Goal: Task Accomplishment & Management: Complete application form

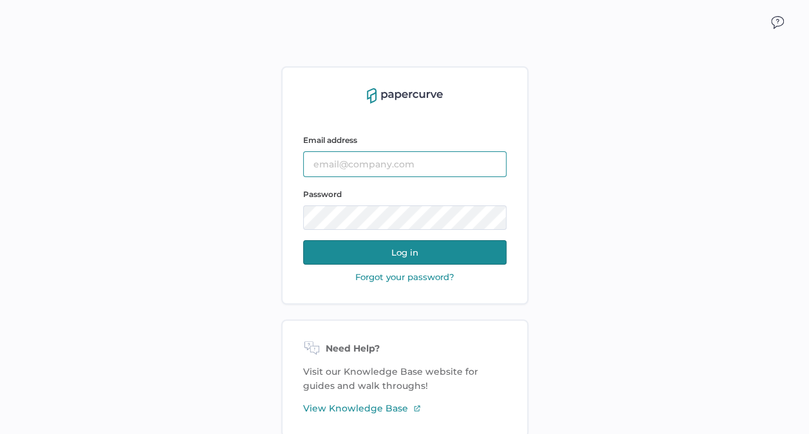
type input "[EMAIL_ADDRESS][DOMAIN_NAME]"
click at [466, 248] on button "Log in" at bounding box center [404, 252] width 203 height 24
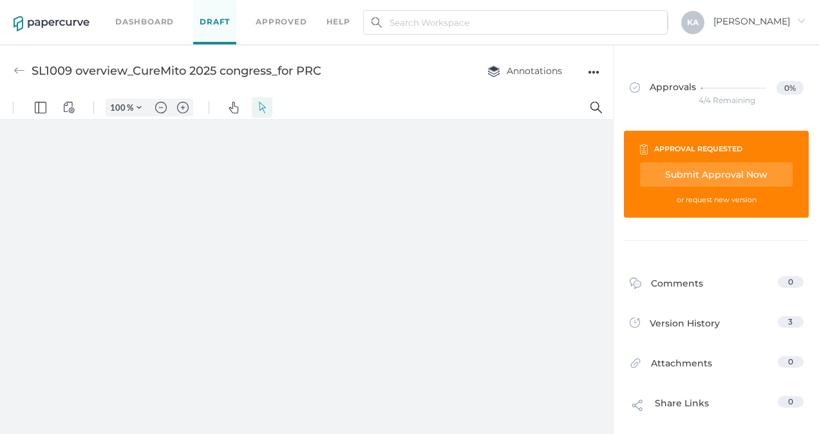
type input "88"
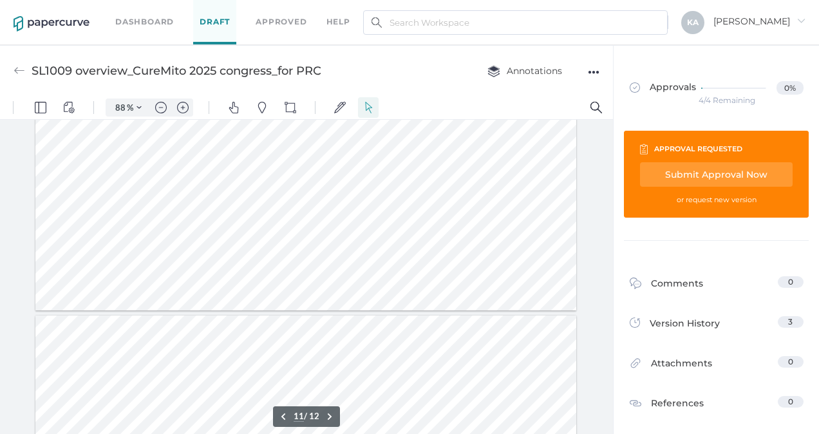
scroll to position [3089, 0]
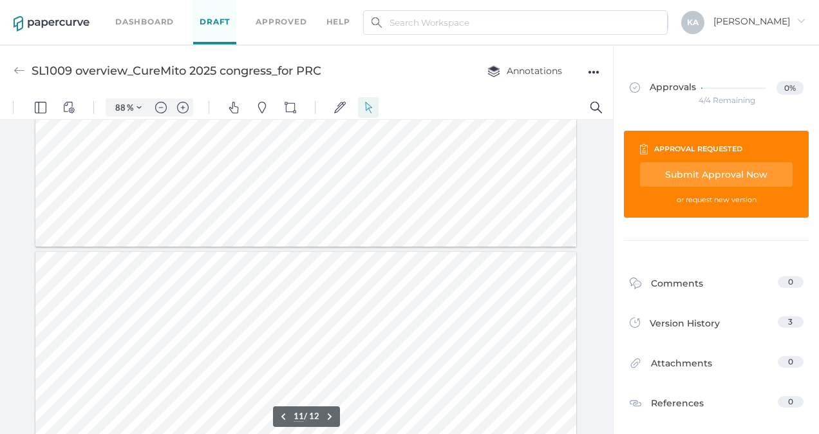
type input "12"
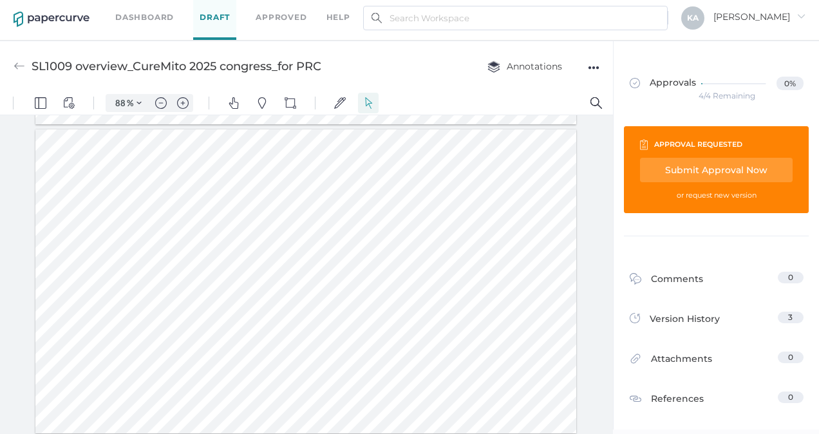
scroll to position [5, 0]
click at [24, 375] on div "Submit Approval Now" at bounding box center [17, 382] width 14 height 14
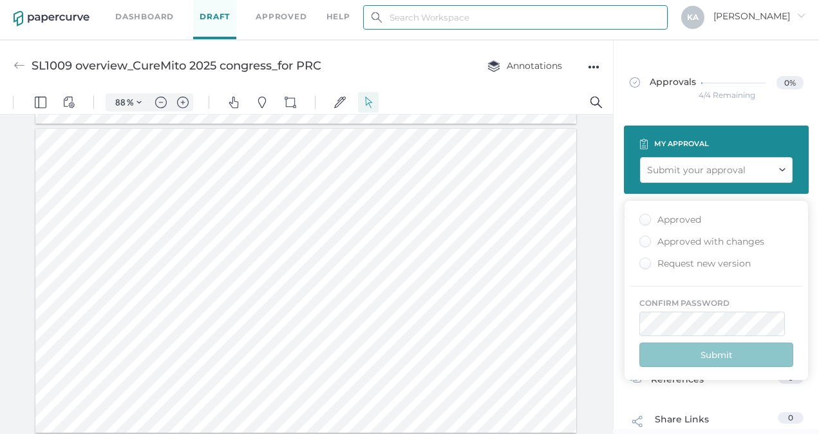
type input "kashton@saolrx.com"
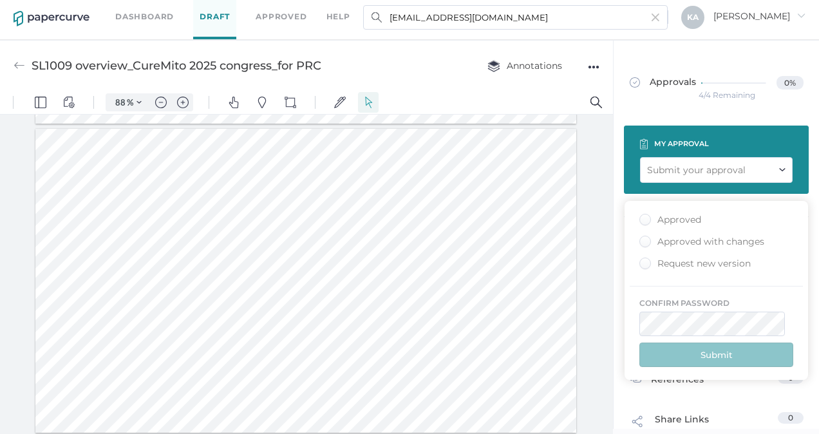
click at [25, 392] on div "Approved" at bounding box center [18, 399] width 14 height 14
click at [28, 389] on input "Approved" at bounding box center [18, 399] width 21 height 21
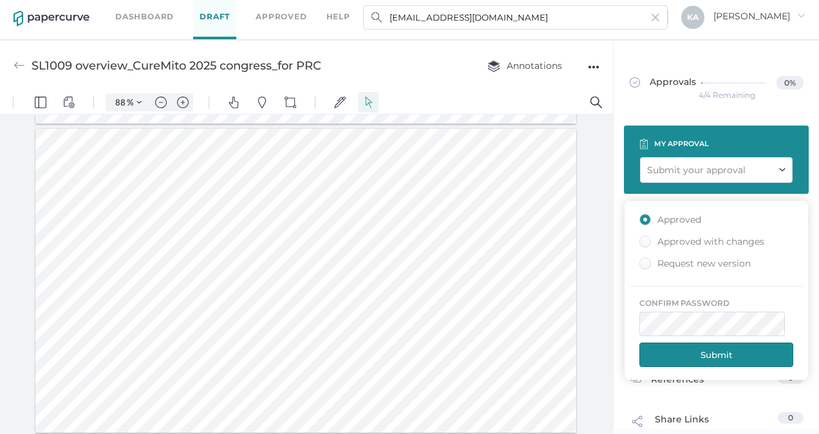
click at [19, 372] on button "Submit" at bounding box center [15, 376] width 7 height 9
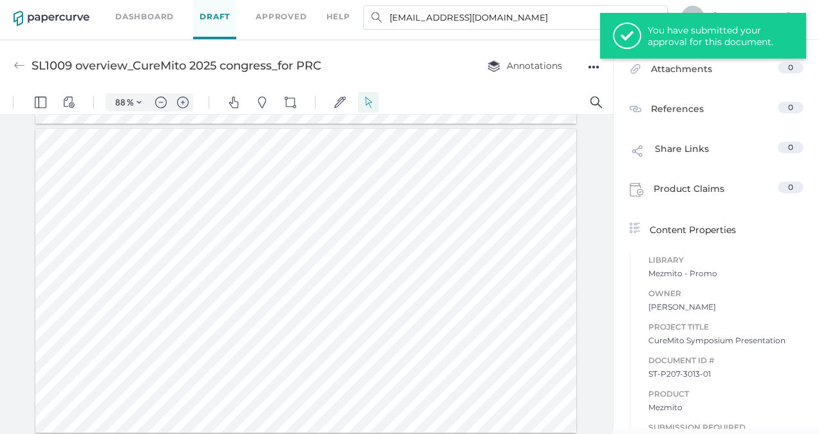
scroll to position [515, 0]
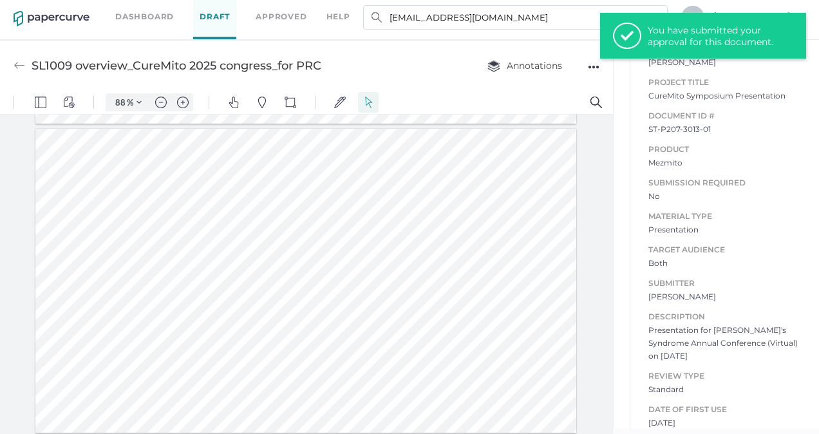
click at [139, 15] on link "Dashboard" at bounding box center [144, 17] width 59 height 14
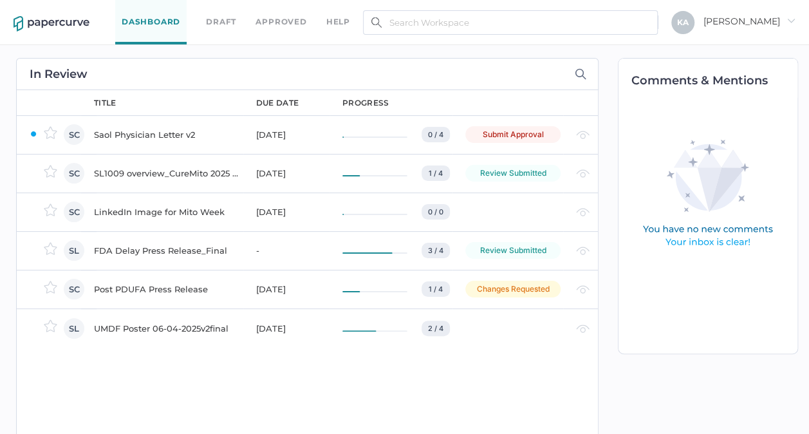
click at [160, 131] on div "Saol Physician Letter v2" at bounding box center [167, 134] width 147 height 15
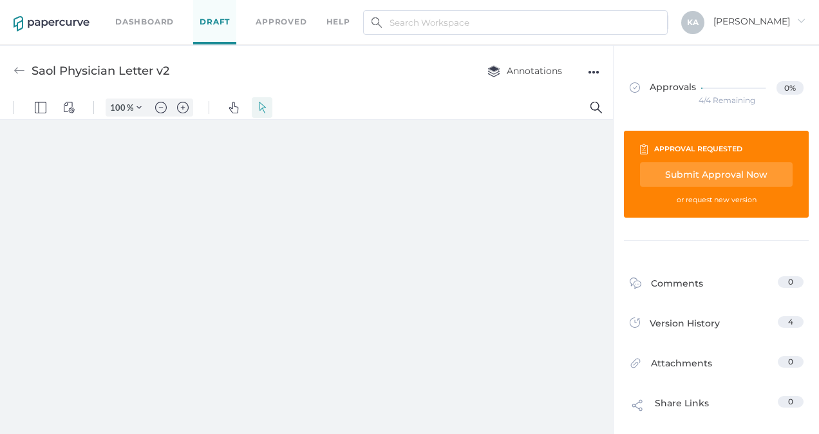
type input "88"
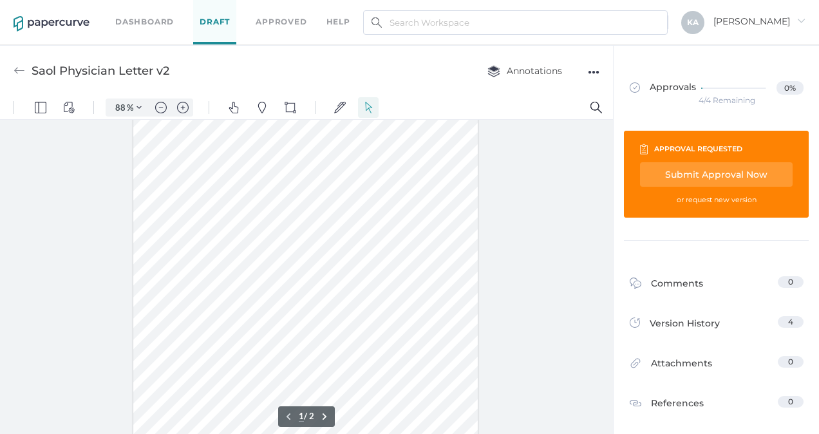
scroll to position [130, 0]
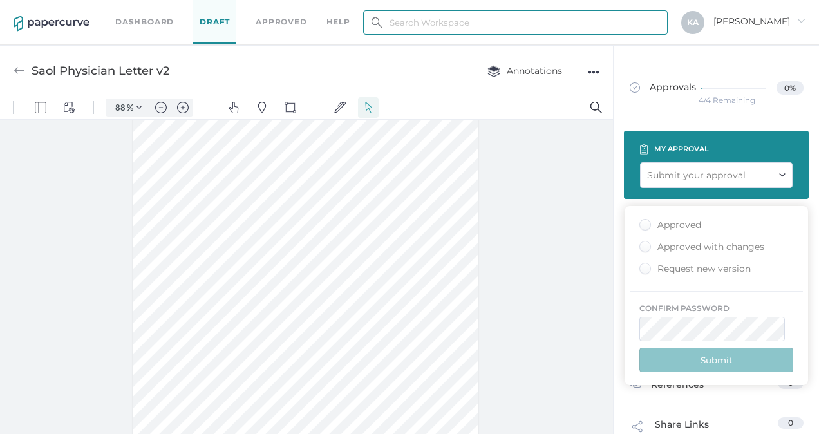
type input "kashton@saolrx.com"
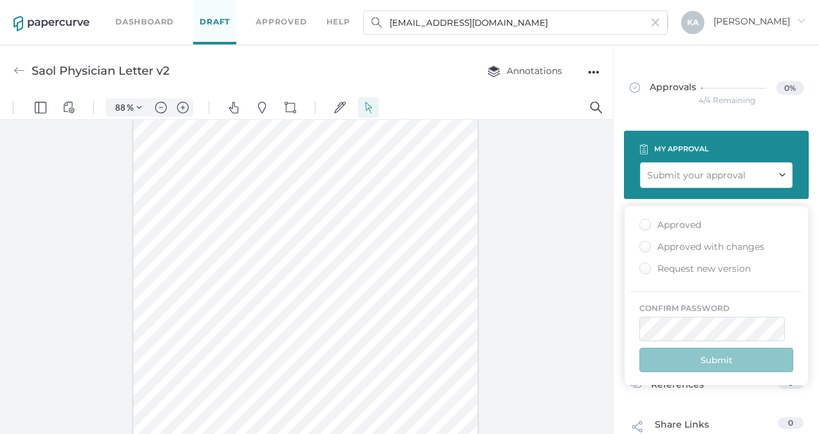
click at [28, 366] on div "Approved" at bounding box center [18, 376] width 21 height 21
click at [135, 366] on input "Approved" at bounding box center [67, 376] width 135 height 21
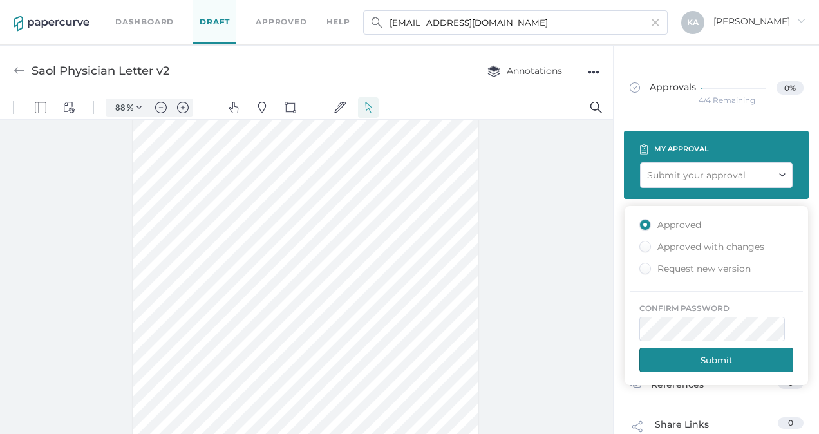
click at [0, 0] on button "Submit" at bounding box center [0, 0] width 0 height 0
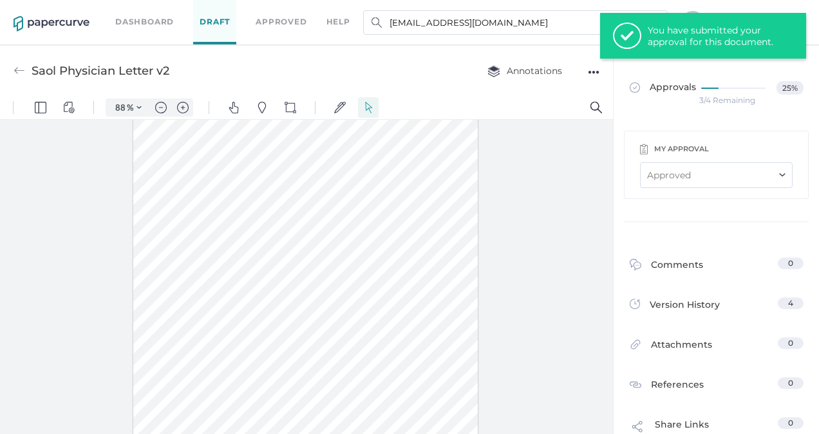
click at [145, 14] on div "Dashboard Draft Approved help" at bounding box center [242, 22] width 254 height 44
click at [156, 28] on link "Dashboard" at bounding box center [144, 22] width 59 height 14
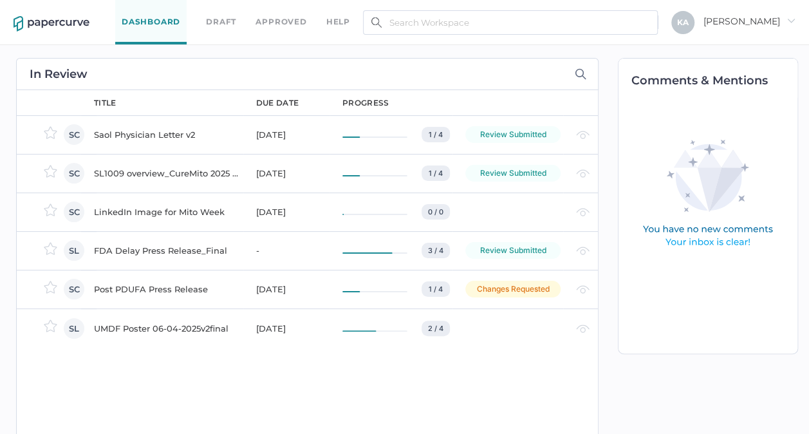
click at [190, 210] on div "LinkedIn Image for Mito Week" at bounding box center [167, 211] width 147 height 15
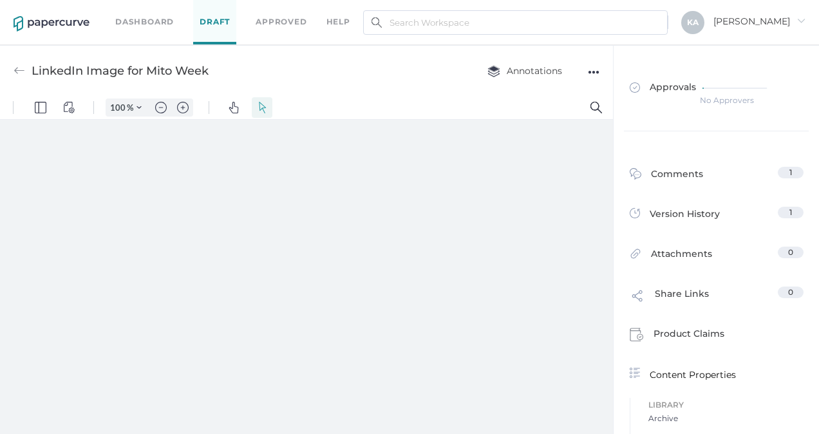
type input "88"
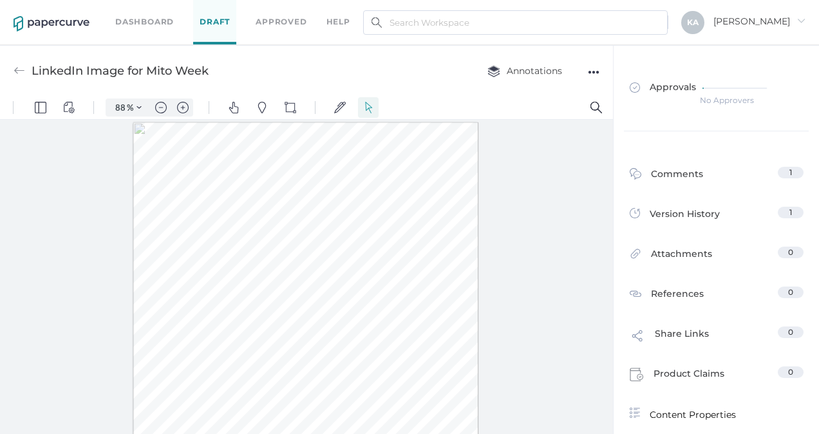
click at [138, 21] on link "Dashboard" at bounding box center [144, 22] width 59 height 14
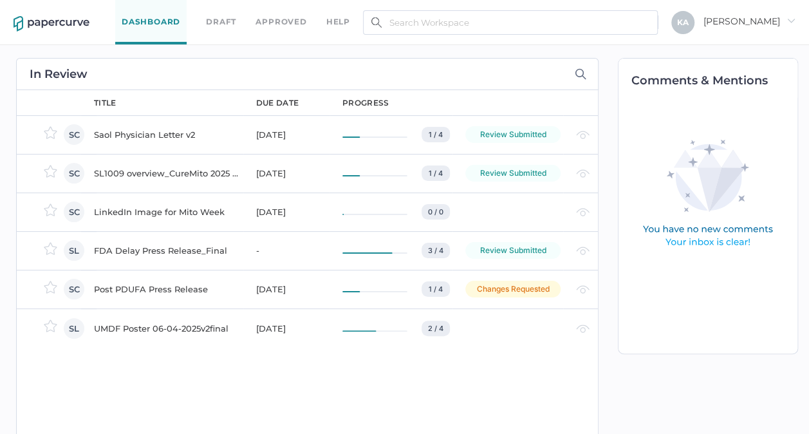
click at [158, 288] on div "Post PDUFA Press Release" at bounding box center [167, 288] width 147 height 15
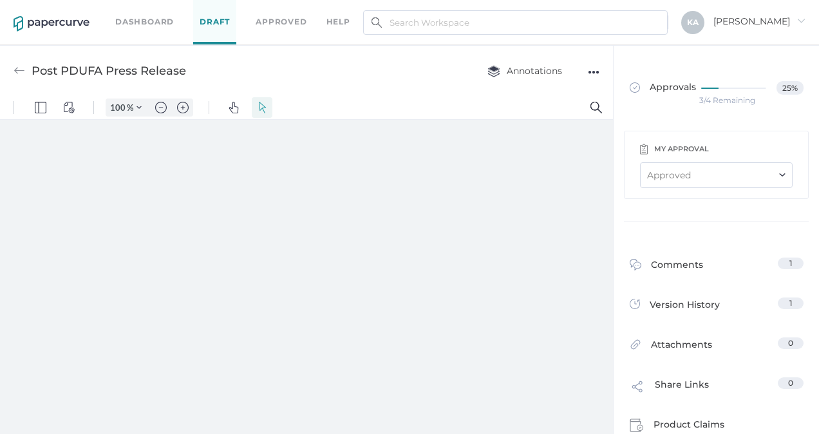
type input "88"
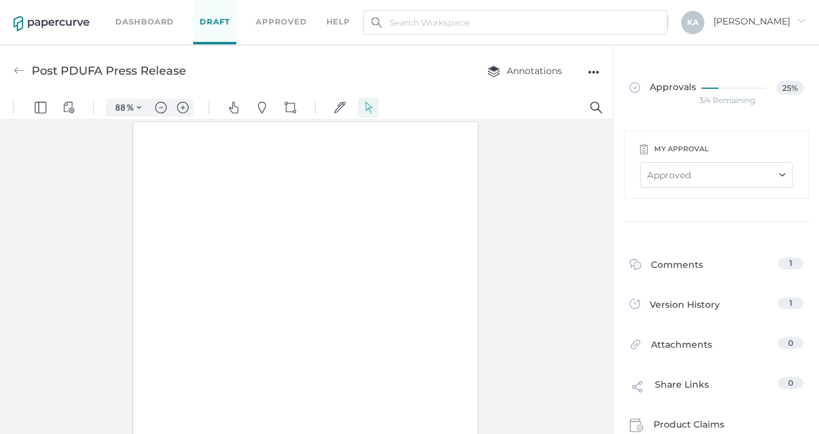
scroll to position [1, 0]
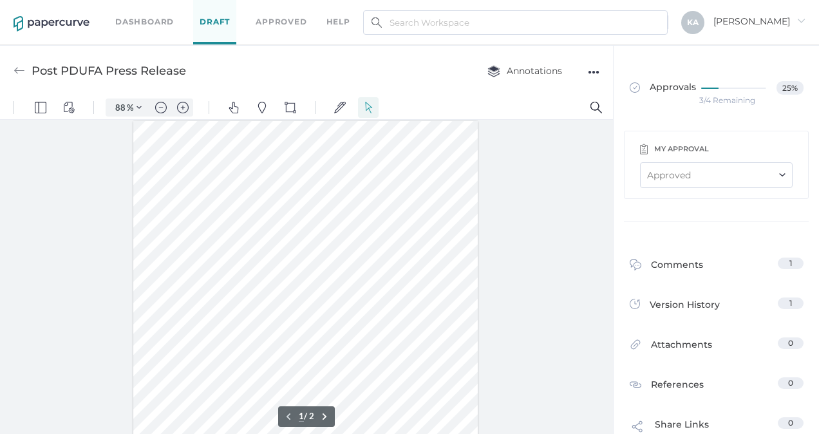
click at [69, 399] on img at bounding box center [37, 399] width 64 height 1
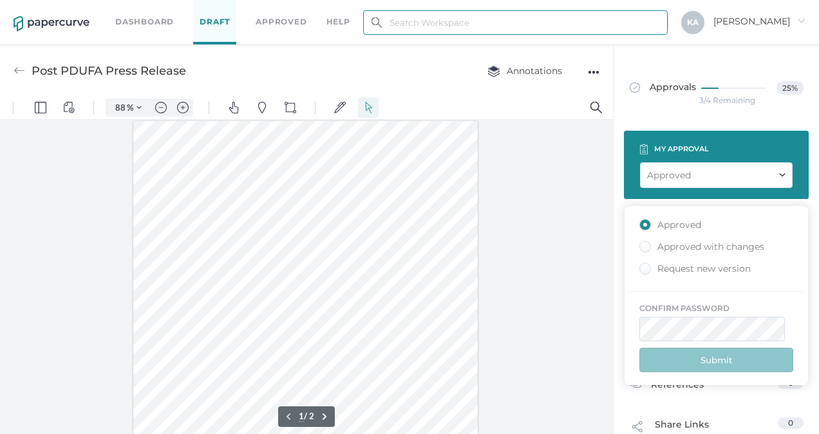
type input "[EMAIL_ADDRESS][DOMAIN_NAME]"
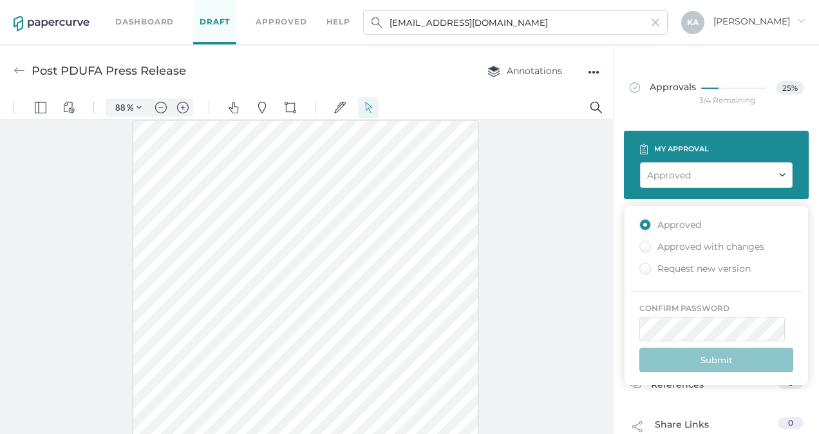
click at [0, 0] on link "Approvals 25%" at bounding box center [0, 0] width 0 height 0
click at [526, 98] on div at bounding box center [482, 107] width 200 height 23
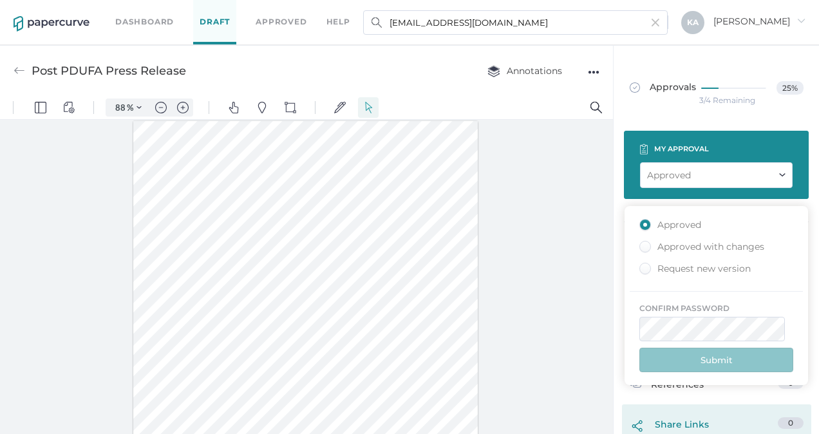
click at [715, 70] on div "Share Links 0" at bounding box center [740, 65] width 50 height 10
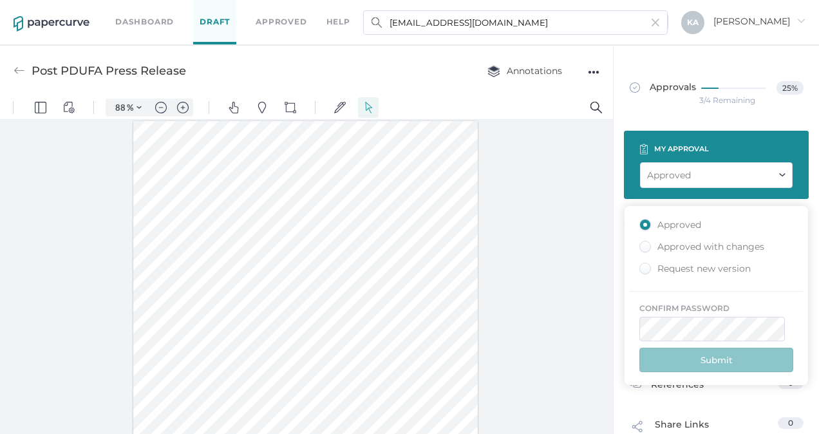
click at [125, 204] on div at bounding box center [306, 280] width 613 height 320
click at [141, 19] on link "Dashboard" at bounding box center [144, 22] width 59 height 14
